Goal: Check status: Check status

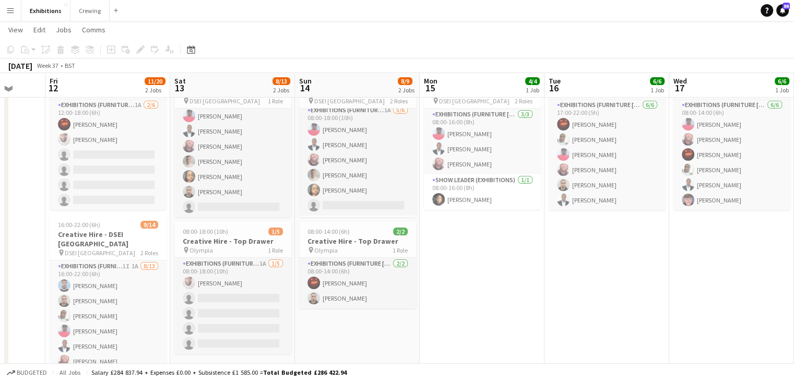
scroll to position [58, 0]
click at [11, 13] on app-icon "Menu" at bounding box center [10, 10] width 8 height 8
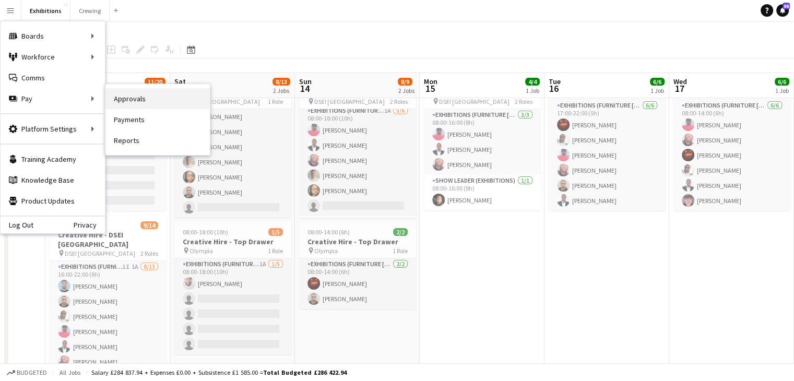
click at [132, 100] on link "Approvals" at bounding box center [157, 98] width 104 height 21
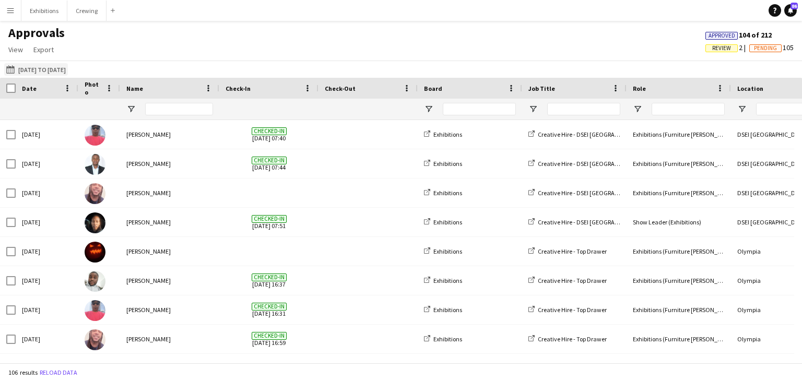
click at [51, 70] on button "[DATE] to [DATE] [DATE] to [DATE]" at bounding box center [36, 69] width 64 height 13
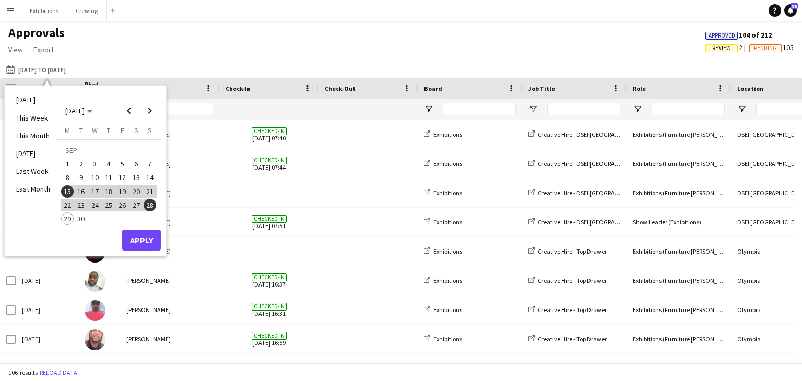
click at [133, 174] on span "13" at bounding box center [136, 178] width 13 height 13
click at [150, 177] on span "14" at bounding box center [150, 178] width 13 height 13
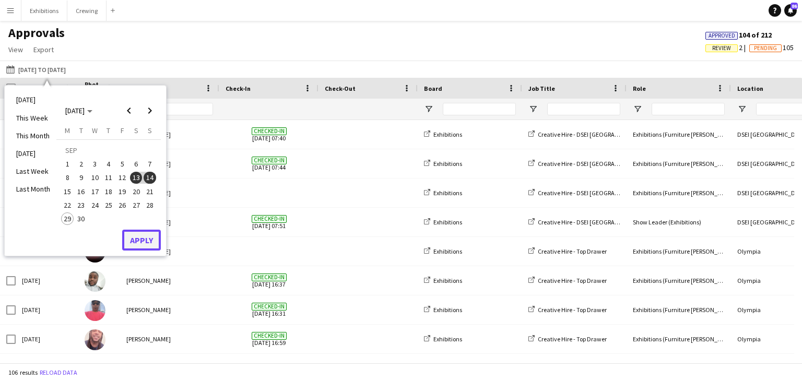
click at [150, 236] on button "Apply" at bounding box center [141, 240] width 39 height 21
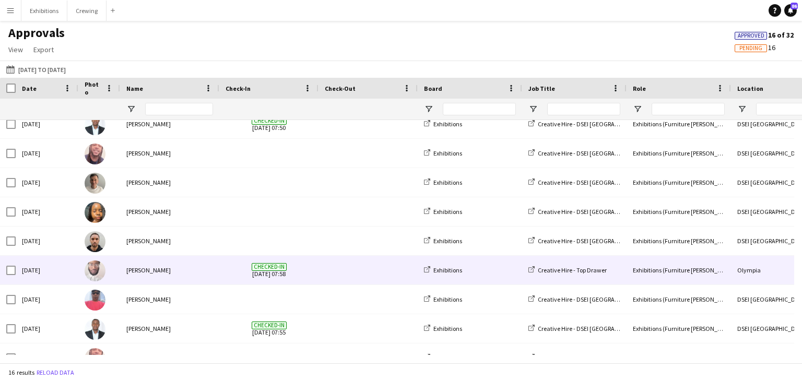
click at [192, 268] on div "[PERSON_NAME]" at bounding box center [169, 270] width 99 height 29
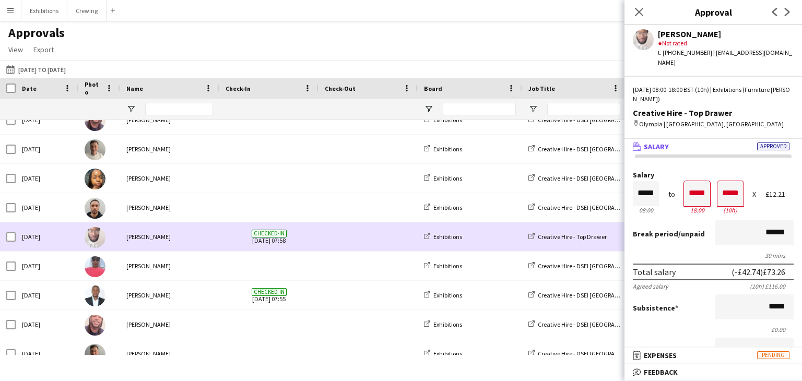
scroll to position [101, 0]
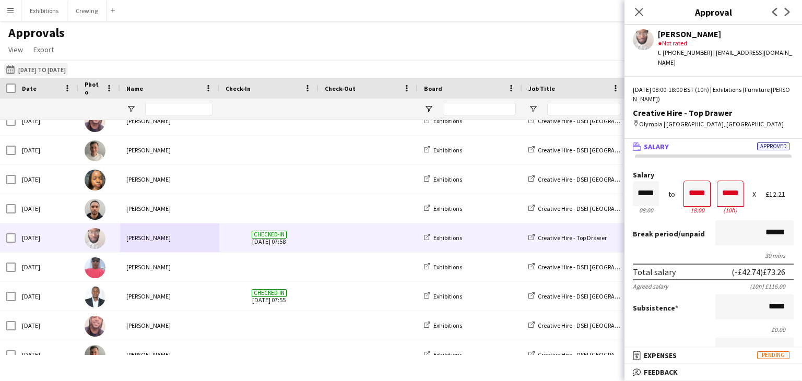
click at [42, 67] on button "[DATE] to [DATE] [DATE] to [DATE]" at bounding box center [36, 69] width 64 height 13
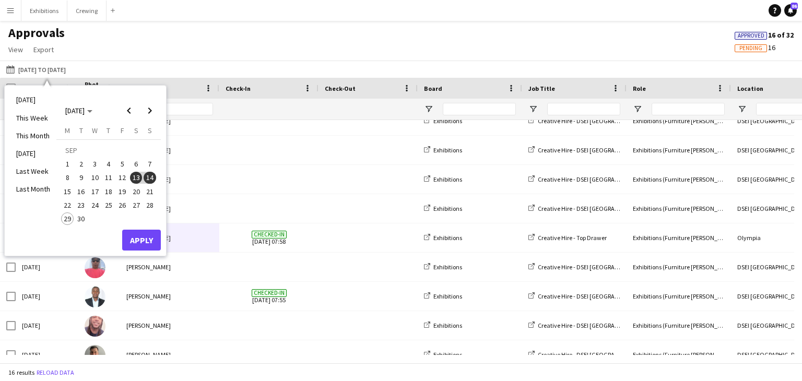
click at [68, 192] on span "15" at bounding box center [67, 191] width 13 height 13
click at [150, 205] on span "28" at bounding box center [150, 205] width 13 height 13
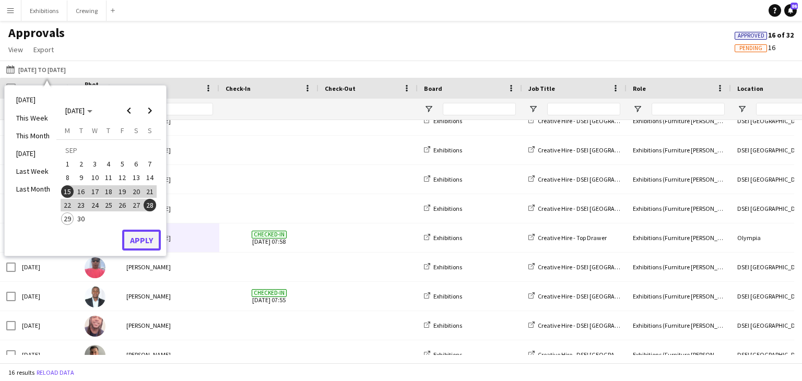
click at [144, 243] on button "Apply" at bounding box center [141, 240] width 39 height 21
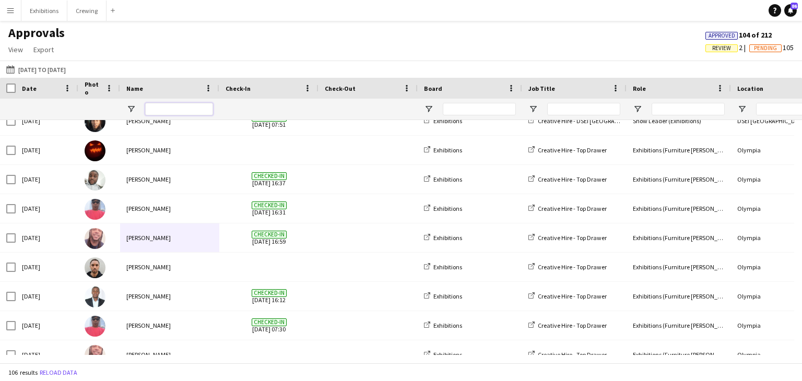
click at [169, 109] on input "Name Filter Input" at bounding box center [179, 109] width 68 height 13
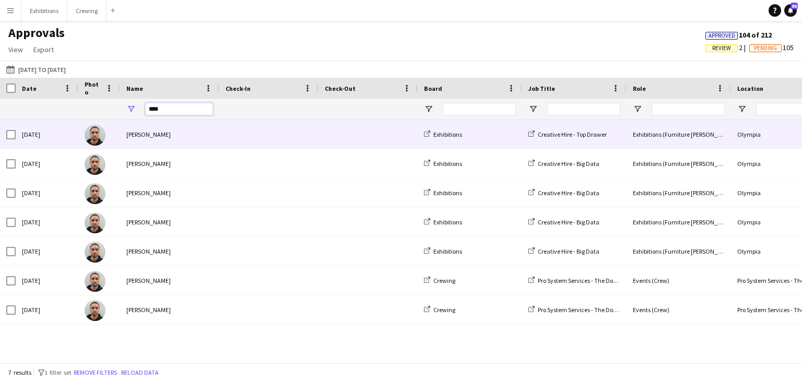
type input "****"
click at [226, 129] on span at bounding box center [268, 134] width 87 height 29
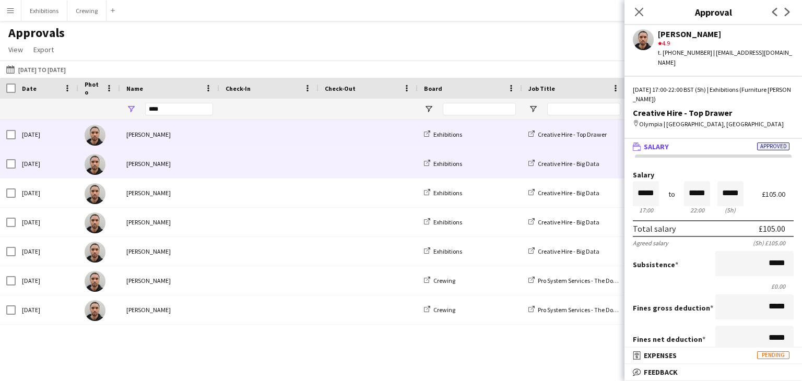
click at [202, 158] on div "[PERSON_NAME]" at bounding box center [169, 163] width 99 height 29
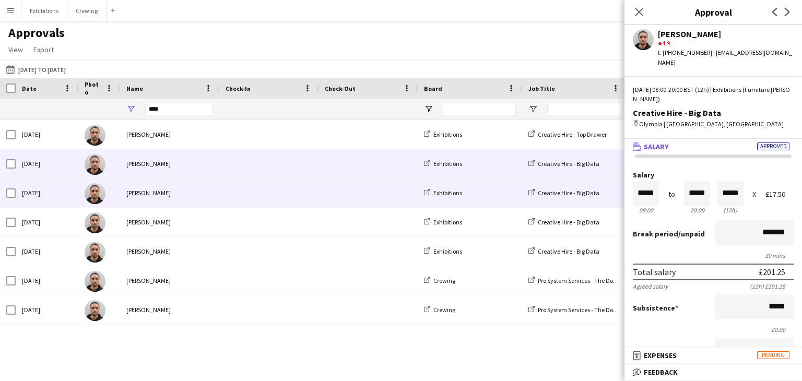
click at [206, 188] on div "[PERSON_NAME]" at bounding box center [169, 192] width 99 height 29
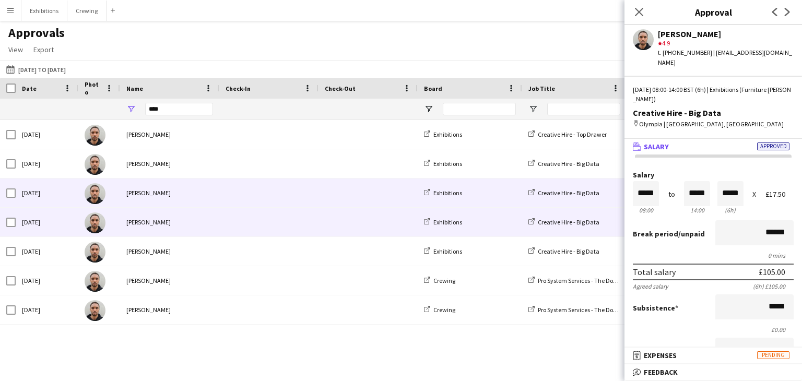
click at [235, 222] on span at bounding box center [268, 222] width 87 height 29
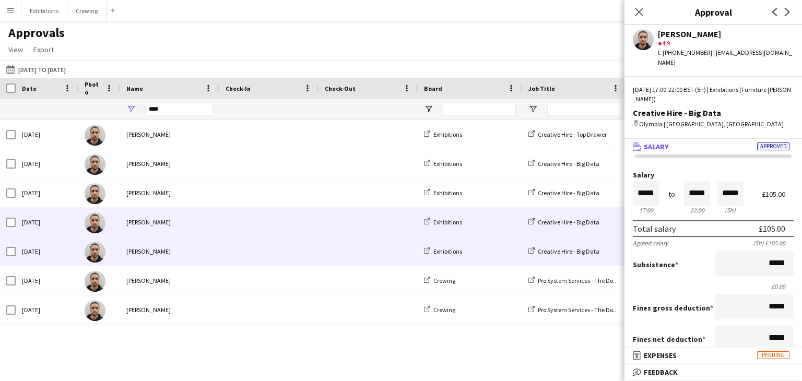
click at [249, 252] on span at bounding box center [268, 251] width 87 height 29
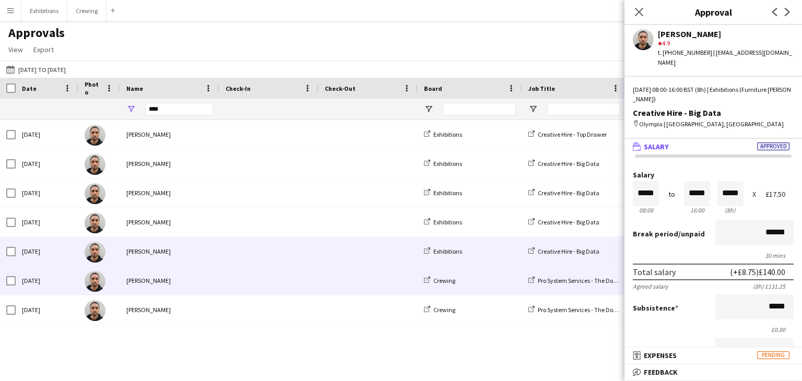
click at [225, 285] on span at bounding box center [268, 280] width 87 height 29
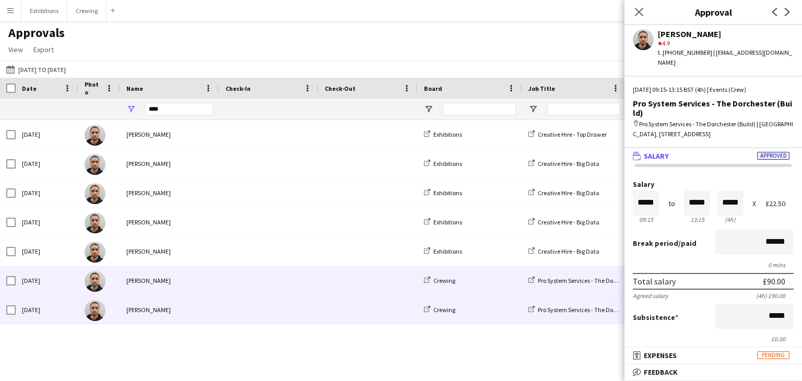
click at [238, 302] on span at bounding box center [268, 309] width 87 height 29
